Goal: Find specific page/section: Find specific page/section

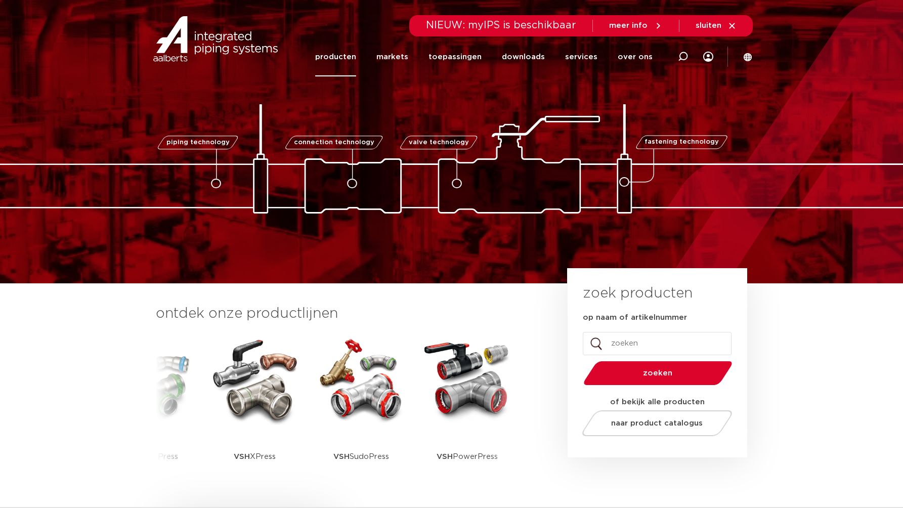
click at [356, 57] on link "producten" at bounding box center [335, 56] width 41 height 39
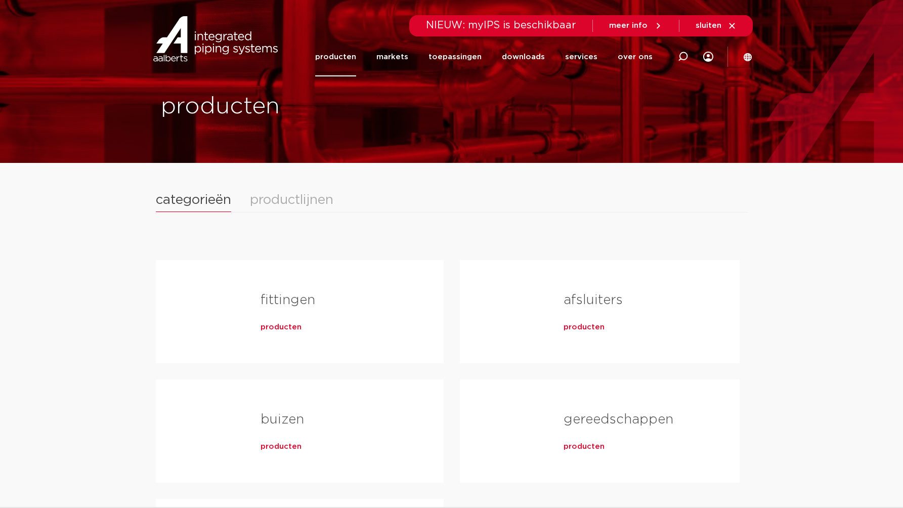
drag, startPoint x: 295, startPoint y: 249, endPoint x: 294, endPoint y: 262, distance: 12.7
click at [295, 249] on div "fittingen producten buizen producten kranen producten" at bounding box center [452, 439] width 592 height 423
click at [284, 328] on span "producten" at bounding box center [281, 327] width 41 height 10
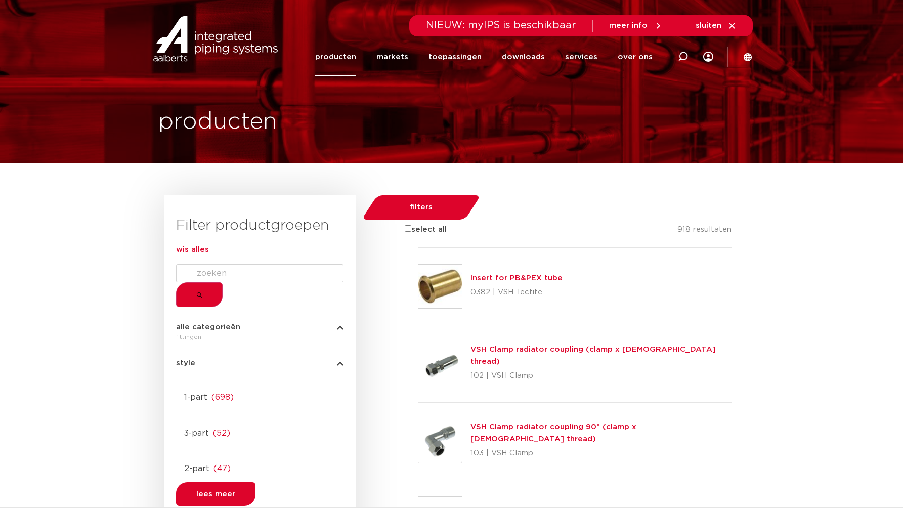
click at [239, 293] on form at bounding box center [260, 285] width 168 height 43
